Goal: Navigation & Orientation: Find specific page/section

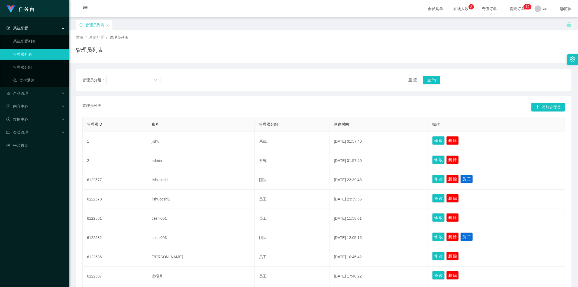
click at [28, 26] on span "系统配置" at bounding box center [18, 28] width 22 height 4
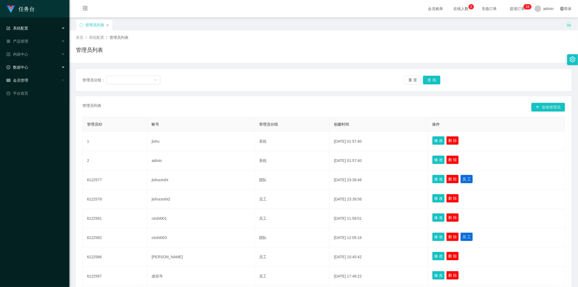
click at [30, 80] on div "会员管理" at bounding box center [34, 80] width 69 height 11
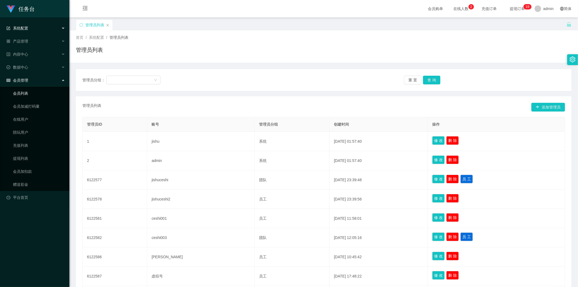
click at [31, 91] on link "会员列表" at bounding box center [39, 93] width 52 height 11
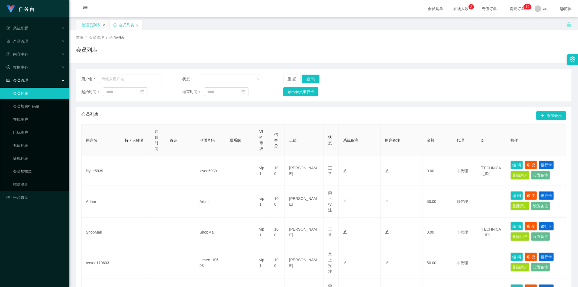
click at [104, 24] on icon "图标: close" at bounding box center [103, 25] width 3 height 3
click at [112, 75] on input "text" at bounding box center [130, 79] width 64 height 9
paste input "Icyee5939"
click at [310, 77] on button "查 询" at bounding box center [310, 79] width 17 height 9
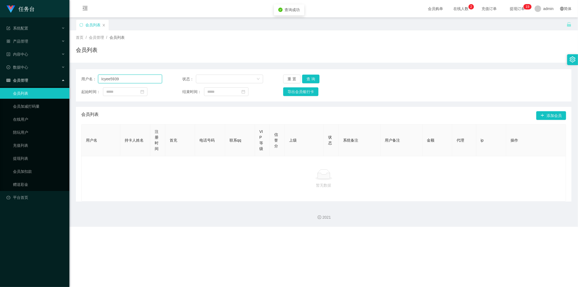
click at [101, 79] on input "Icyee5939" at bounding box center [130, 79] width 64 height 9
click at [311, 77] on button "查 询" at bounding box center [310, 79] width 17 height 9
click at [312, 78] on button "查 询" at bounding box center [310, 79] width 17 height 9
drag, startPoint x: 101, startPoint y: 80, endPoint x: 104, endPoint y: 80, distance: 3.3
click at [101, 80] on input "Icyee5939" at bounding box center [130, 79] width 64 height 9
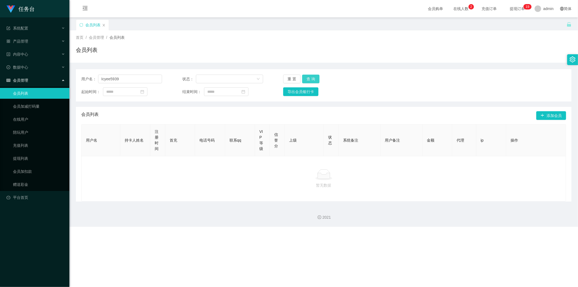
click at [315, 79] on button "查 询" at bounding box center [310, 79] width 17 height 9
click at [103, 79] on input "Icyee5939" at bounding box center [130, 79] width 64 height 9
type input "lcyee5939"
click at [312, 76] on button "查 询" at bounding box center [310, 79] width 17 height 9
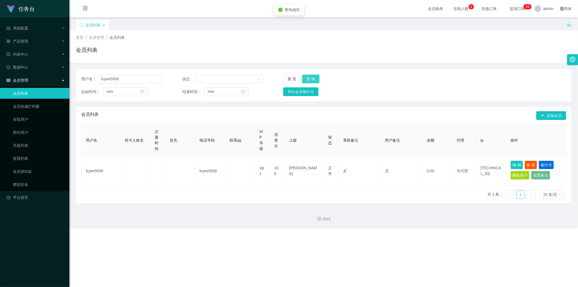
click at [311, 79] on button "查 询" at bounding box center [310, 79] width 17 height 9
click at [112, 76] on input "lcyee5939" at bounding box center [130, 79] width 64 height 9
click at [31, 108] on link "会员加减打码量" at bounding box center [39, 106] width 52 height 11
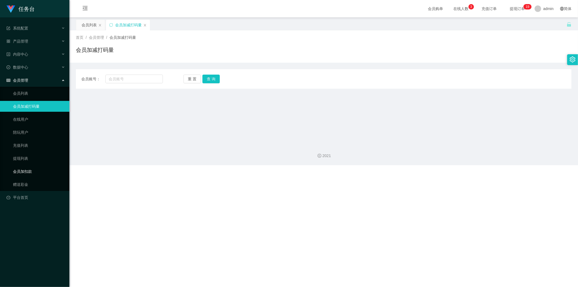
click at [29, 170] on link "会员加扣款" at bounding box center [39, 171] width 52 height 11
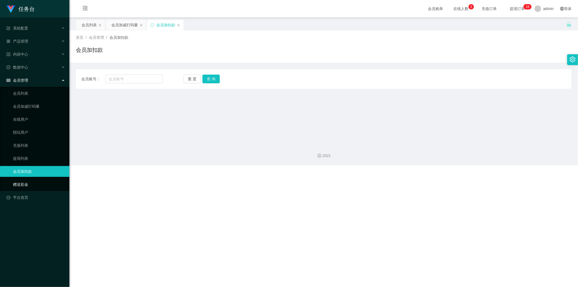
click at [25, 184] on link "赠送彩金" at bounding box center [39, 184] width 52 height 11
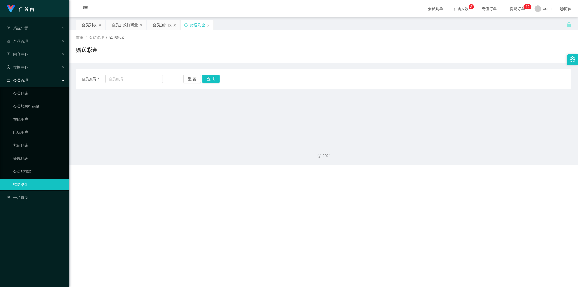
click at [25, 79] on span "会员管理" at bounding box center [18, 80] width 22 height 4
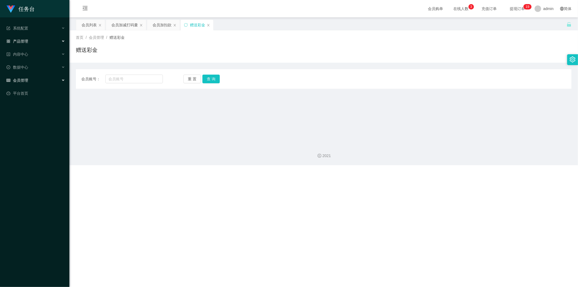
click at [34, 39] on div "产品管理" at bounding box center [34, 41] width 69 height 11
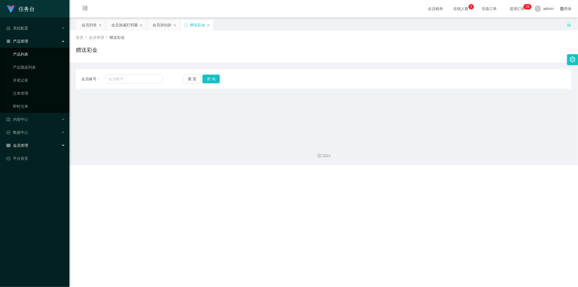
click at [34, 56] on link "产品列表" at bounding box center [39, 54] width 52 height 11
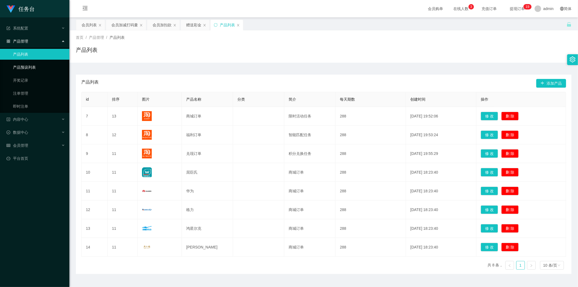
click at [31, 67] on link "产品预设列表" at bounding box center [39, 67] width 52 height 11
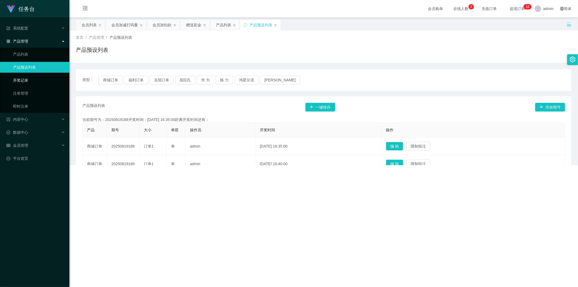
click at [28, 80] on link "开奖记录" at bounding box center [39, 80] width 52 height 11
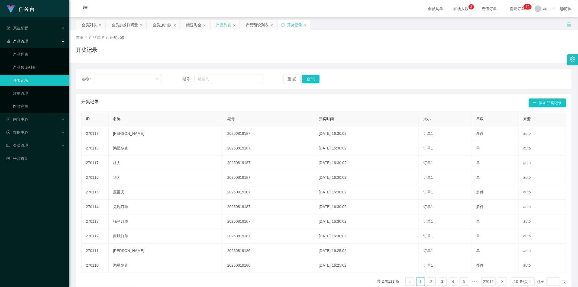
click at [236, 25] on icon "图标: close" at bounding box center [234, 25] width 3 height 3
click at [32, 39] on div "产品管理" at bounding box center [34, 41] width 69 height 11
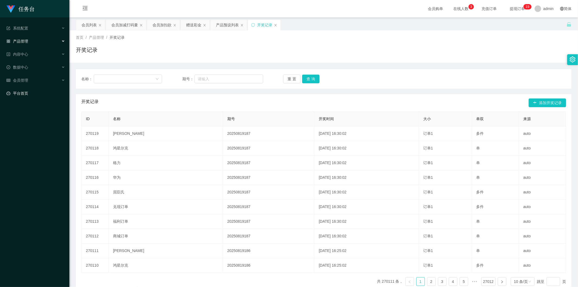
click at [26, 92] on link "平台首页" at bounding box center [36, 93] width 59 height 11
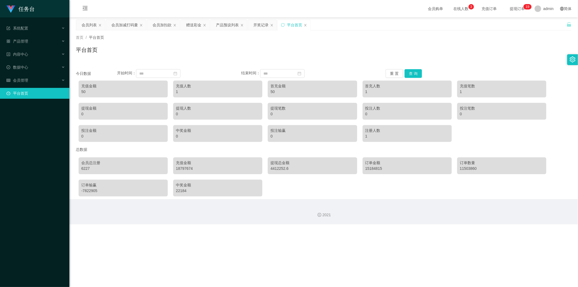
click at [479, 9] on span "充值订单" at bounding box center [489, 9] width 21 height 4
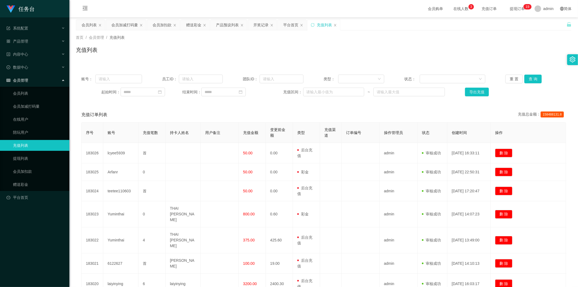
click at [509, 8] on span "提现订单 0 1 2 3 4 5 6 7 8 9 0 1 2 3 4 5 6 7 8 9 0 1 2 3 4 5 6 7 8 9 0 1 2 3 4 5 6 …" at bounding box center [517, 9] width 21 height 4
